Goal: Task Accomplishment & Management: Manage account settings

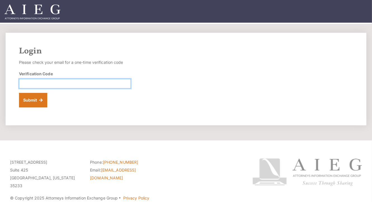
click at [37, 81] on input "Verification Code" at bounding box center [75, 84] width 112 height 10
type input "959941"
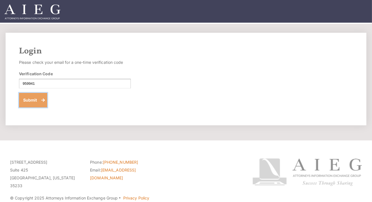
click at [36, 100] on button "Submit" at bounding box center [33, 100] width 28 height 15
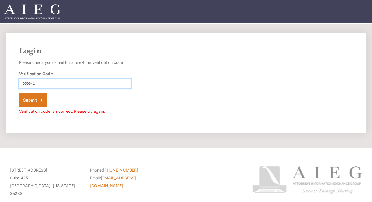
drag, startPoint x: 43, startPoint y: 83, endPoint x: 4, endPoint y: 83, distance: 38.9
click at [4, 83] on div "Login Please check your email for a one-time verification code Verification Cod…" at bounding box center [186, 83] width 372 height 100
click at [40, 83] on input "959941" at bounding box center [75, 84] width 112 height 10
drag, startPoint x: 37, startPoint y: 84, endPoint x: 25, endPoint y: 85, distance: 12.9
click at [25, 85] on input "959941" at bounding box center [75, 84] width 112 height 10
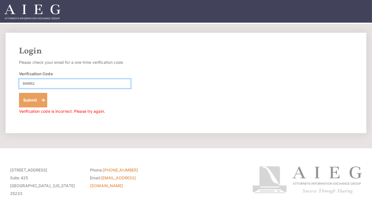
type input "949951"
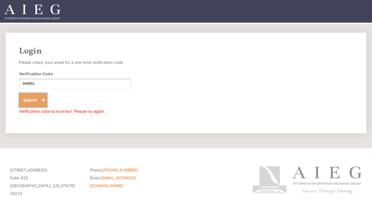
click at [31, 104] on button "Submit" at bounding box center [33, 100] width 28 height 15
